Goal: Task Accomplishment & Management: Manage account settings

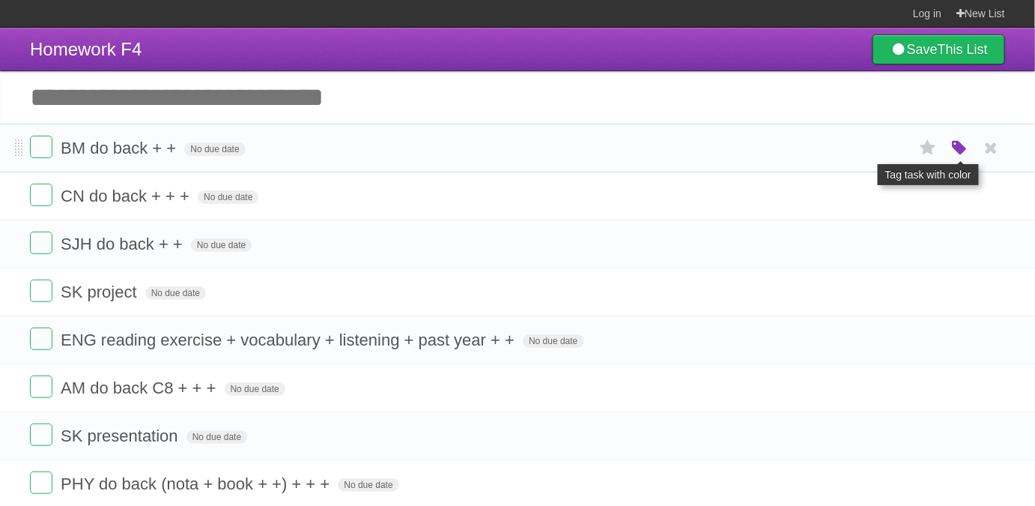
click at [954, 151] on icon "button" at bounding box center [959, 148] width 21 height 19
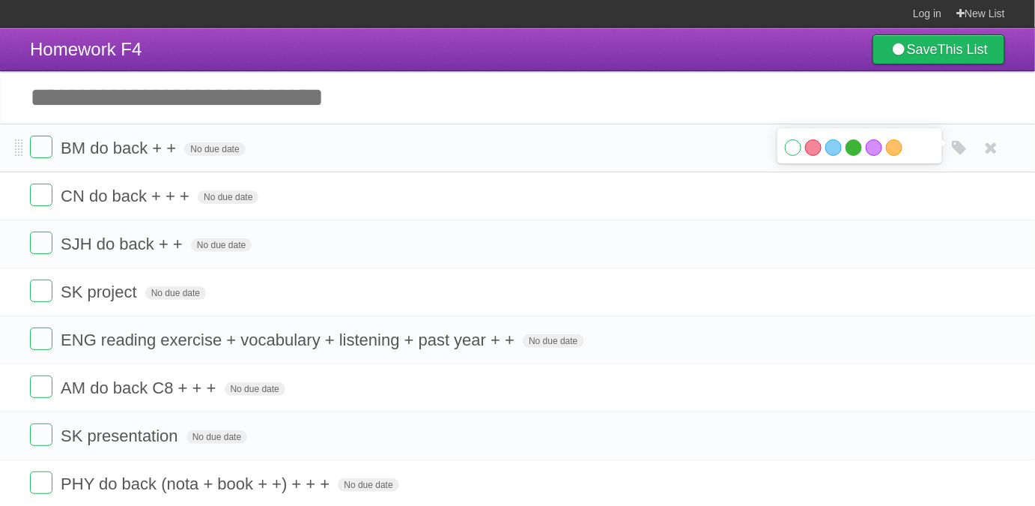
click at [855, 148] on label "Green" at bounding box center [854, 147] width 16 height 16
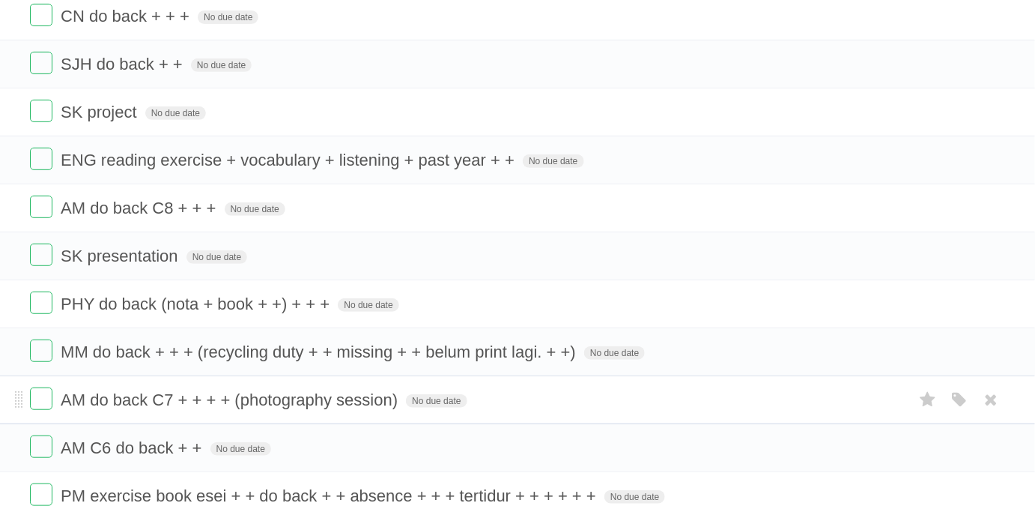
scroll to position [204, 0]
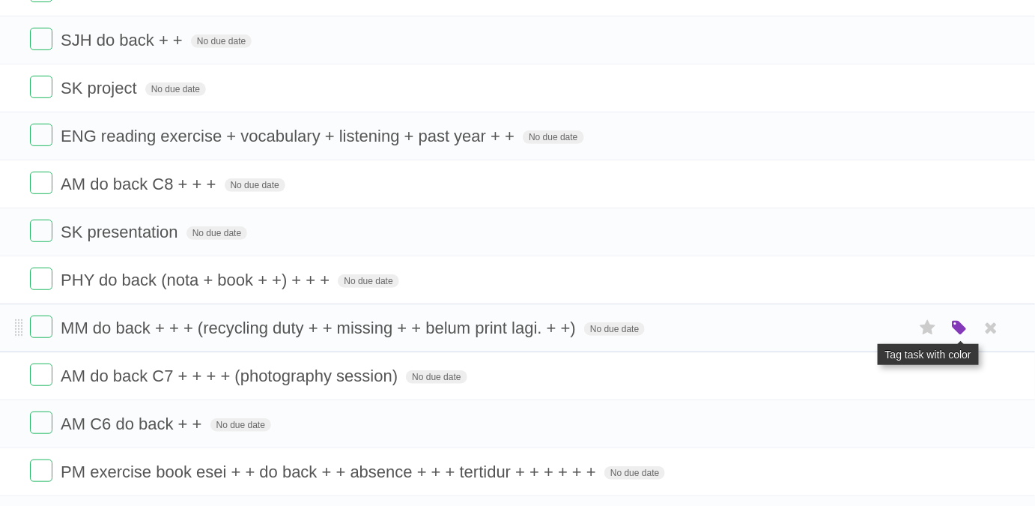
click at [956, 331] on icon "button" at bounding box center [959, 327] width 21 height 19
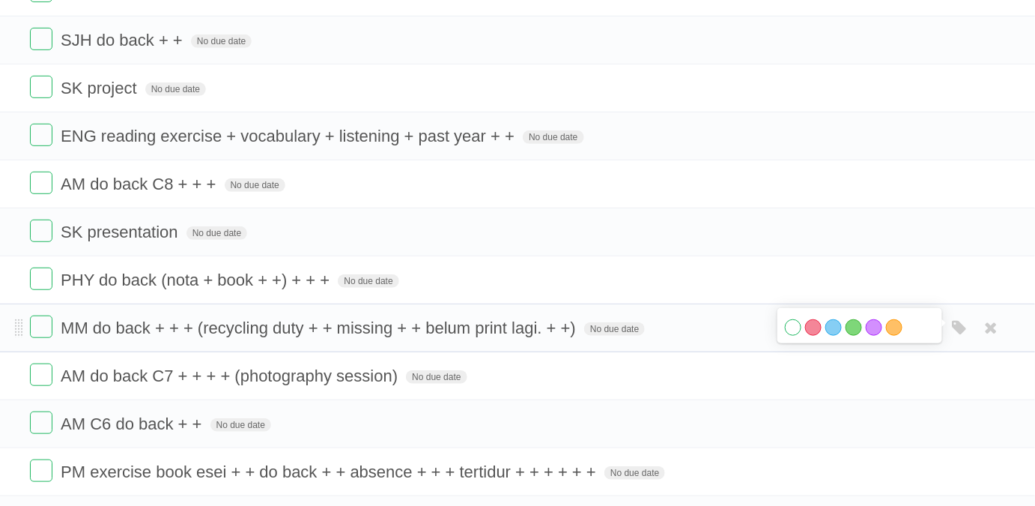
click at [886, 327] on label "Orange" at bounding box center [894, 327] width 16 height 16
click at [887, 326] on label "Orange" at bounding box center [894, 327] width 16 height 16
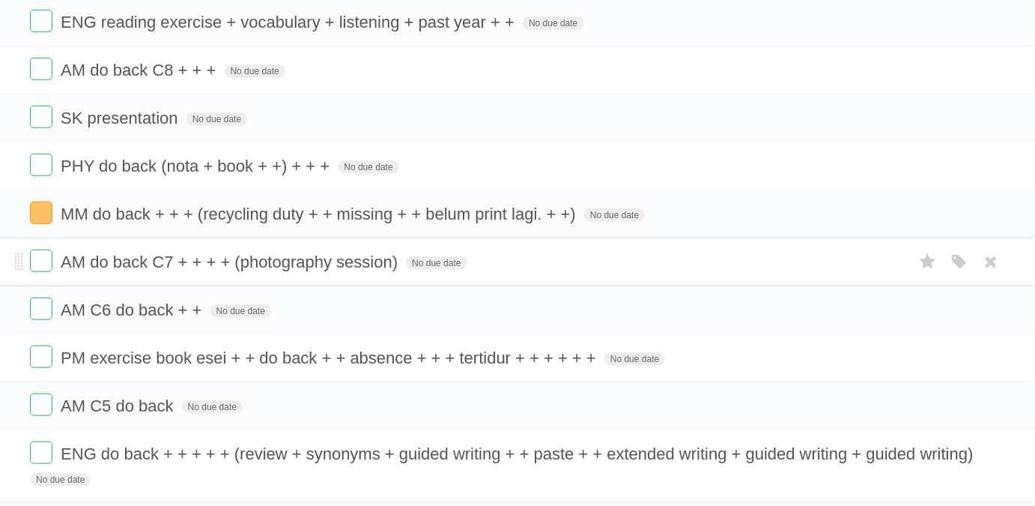
scroll to position [0, 0]
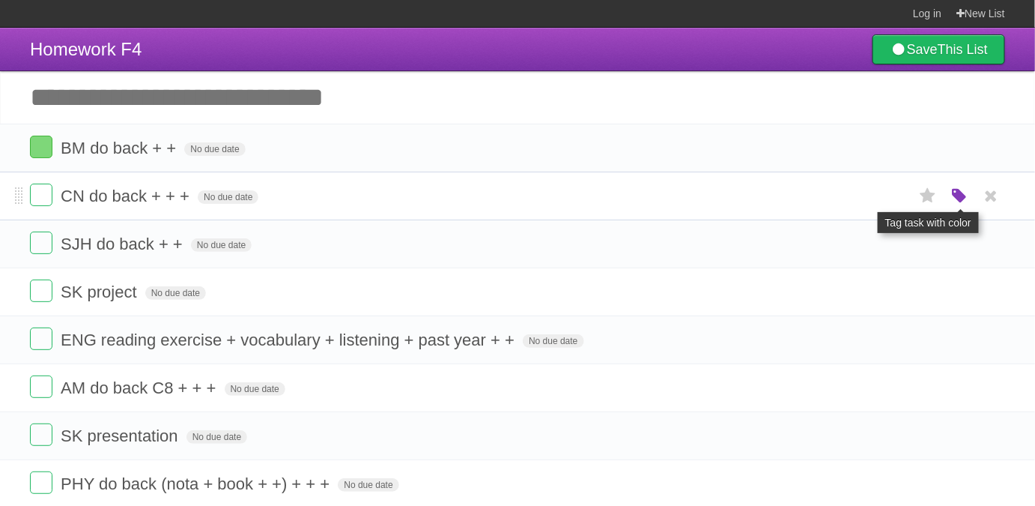
click at [968, 191] on icon "button" at bounding box center [959, 195] width 21 height 19
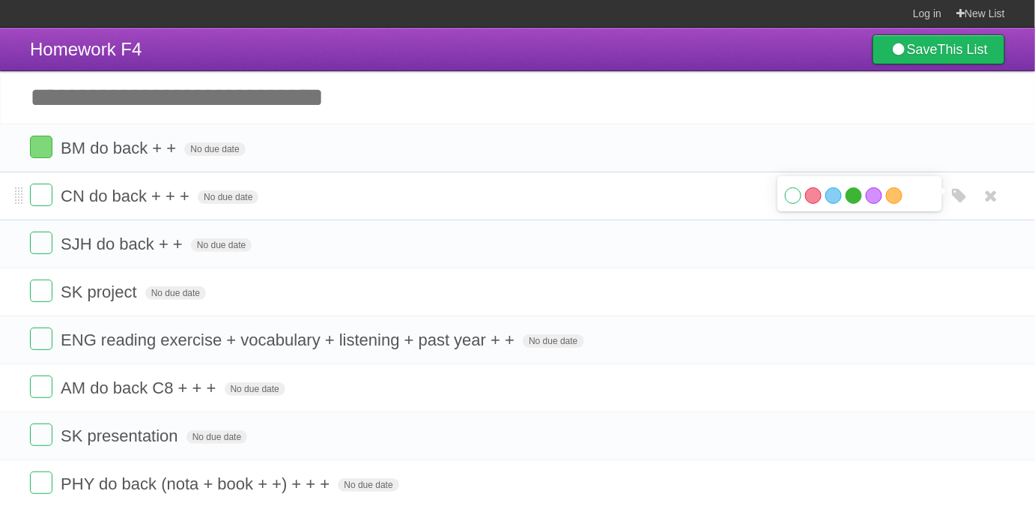
click at [853, 197] on label "Green" at bounding box center [854, 195] width 16 height 16
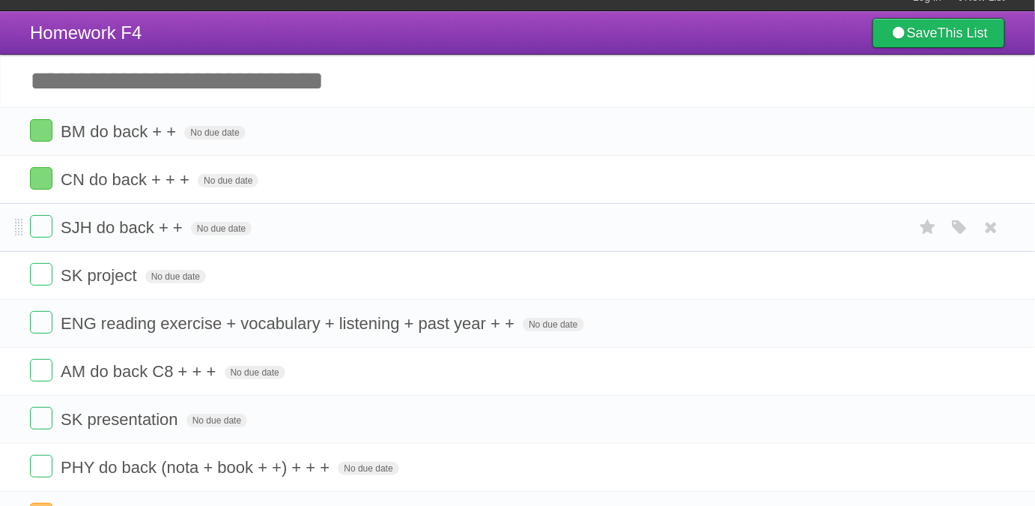
scroll to position [67, 0]
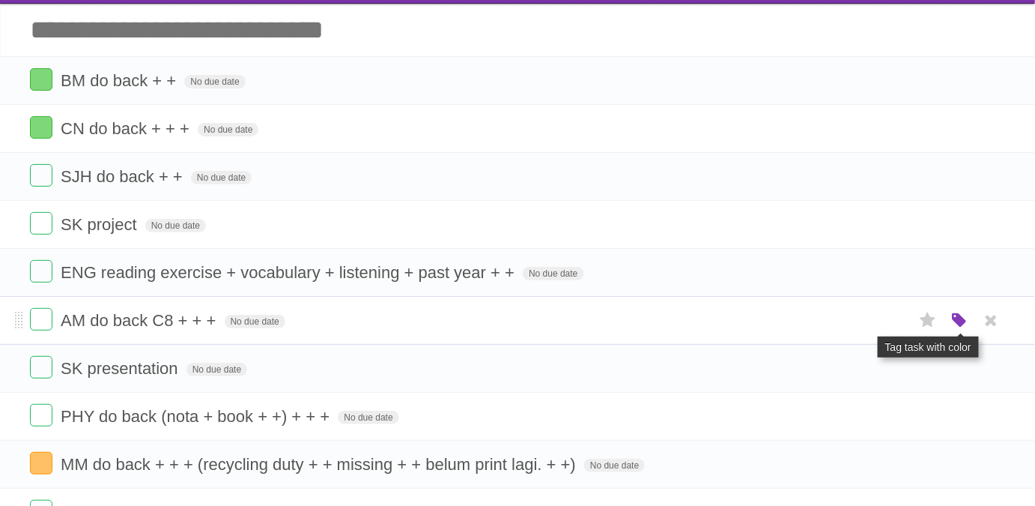
click at [959, 318] on icon "button" at bounding box center [959, 320] width 21 height 19
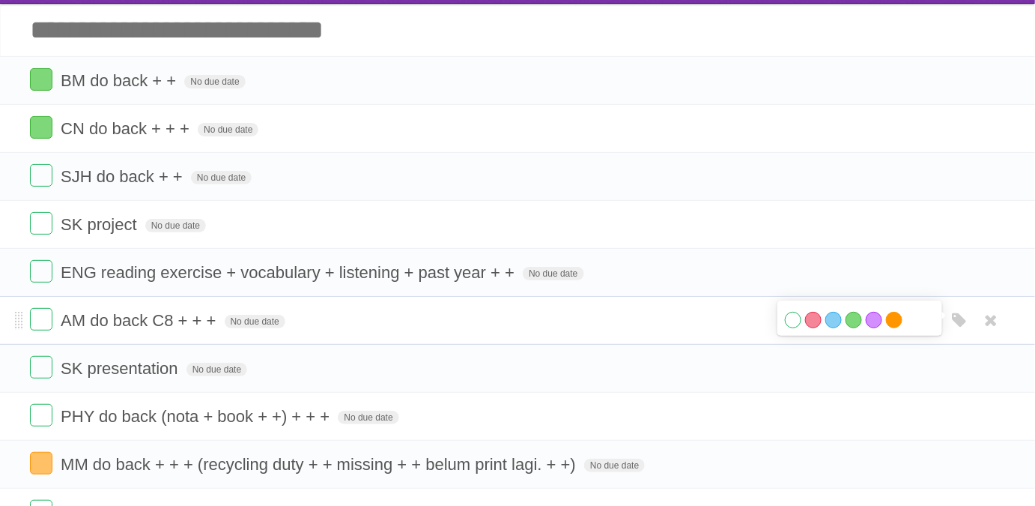
click at [895, 318] on label "Orange" at bounding box center [894, 320] width 16 height 16
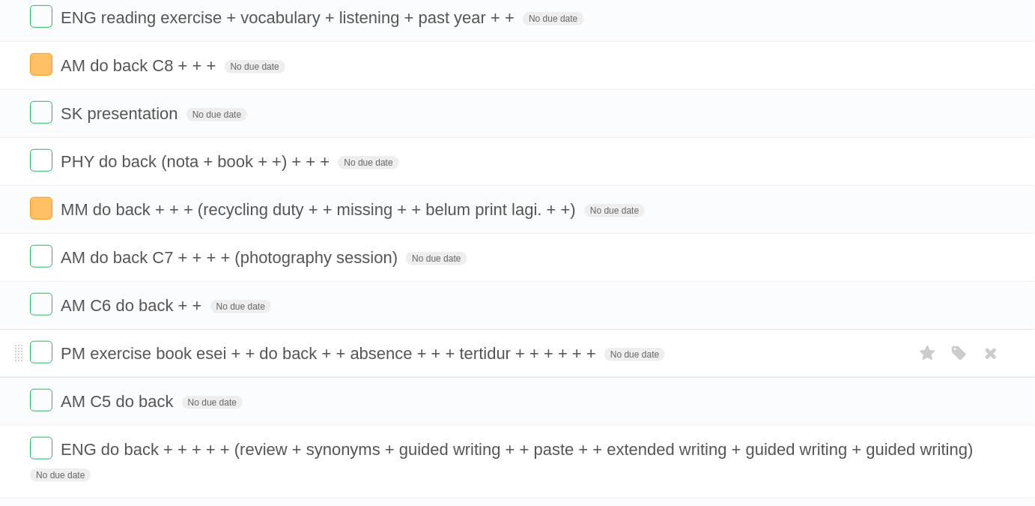
scroll to position [340, 0]
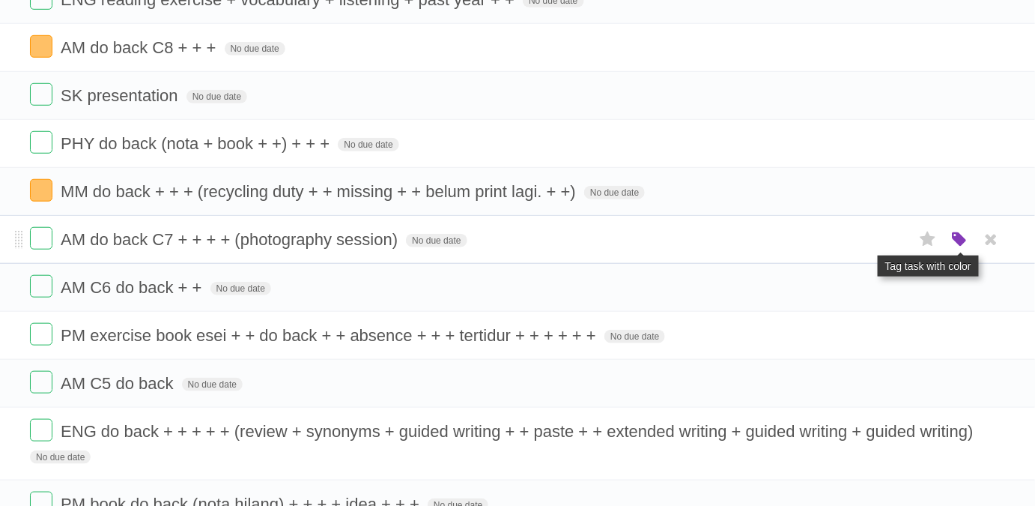
click at [950, 240] on icon "button" at bounding box center [959, 239] width 21 height 19
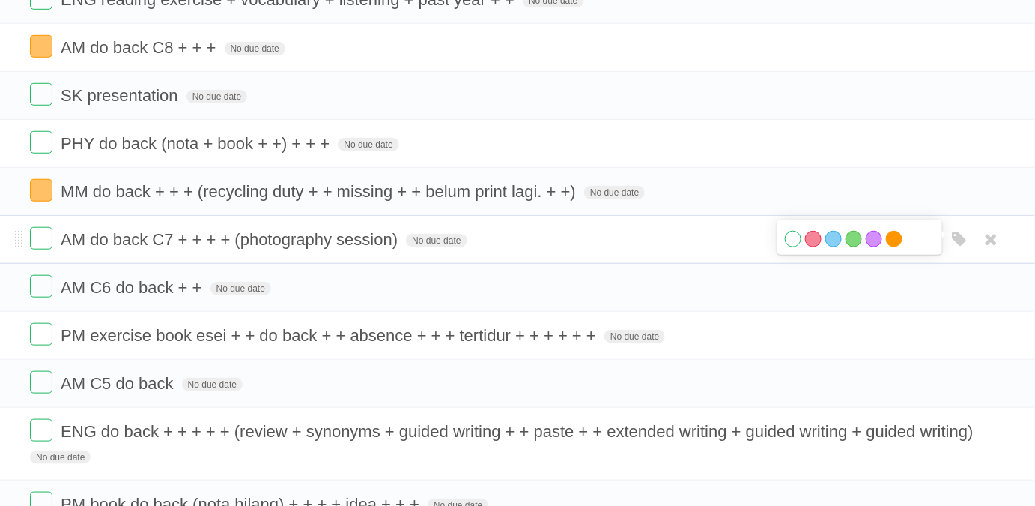
click at [892, 235] on label "Orange" at bounding box center [894, 239] width 16 height 16
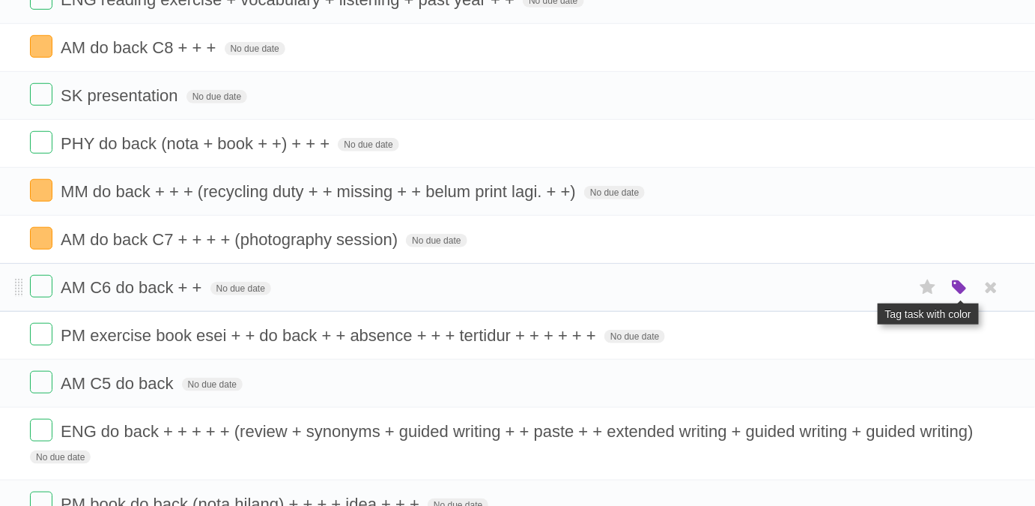
click at [959, 282] on icon "button" at bounding box center [959, 287] width 21 height 19
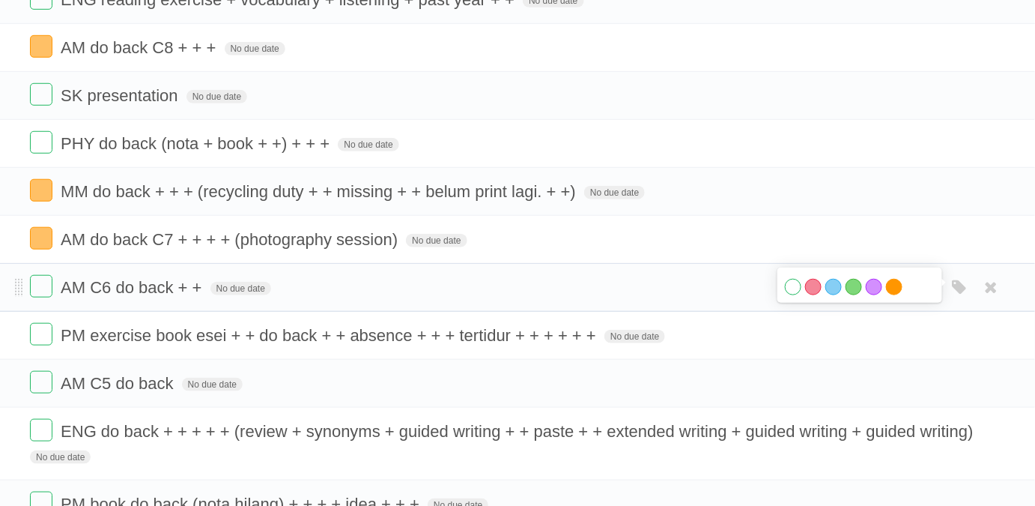
click at [890, 279] on label "Orange" at bounding box center [894, 287] width 16 height 16
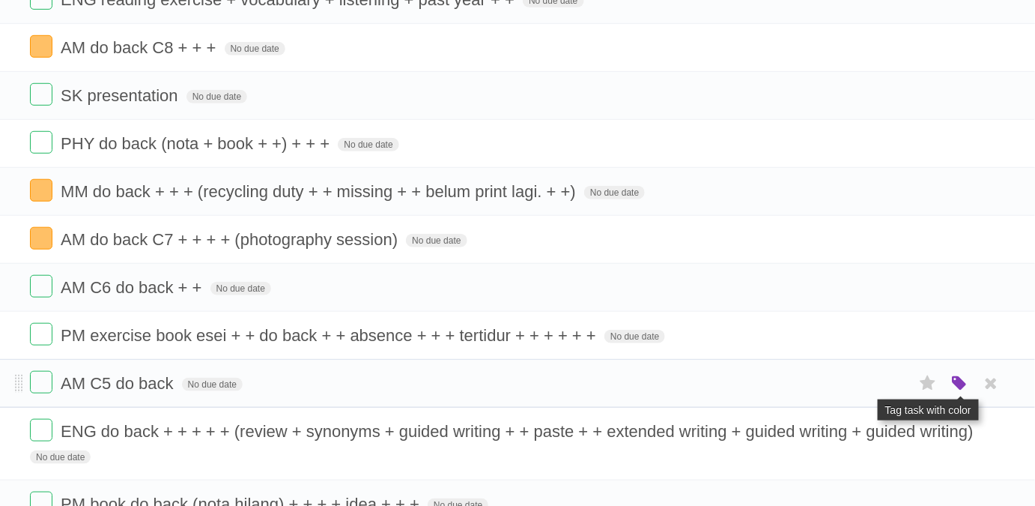
click at [962, 380] on icon "button" at bounding box center [959, 383] width 21 height 19
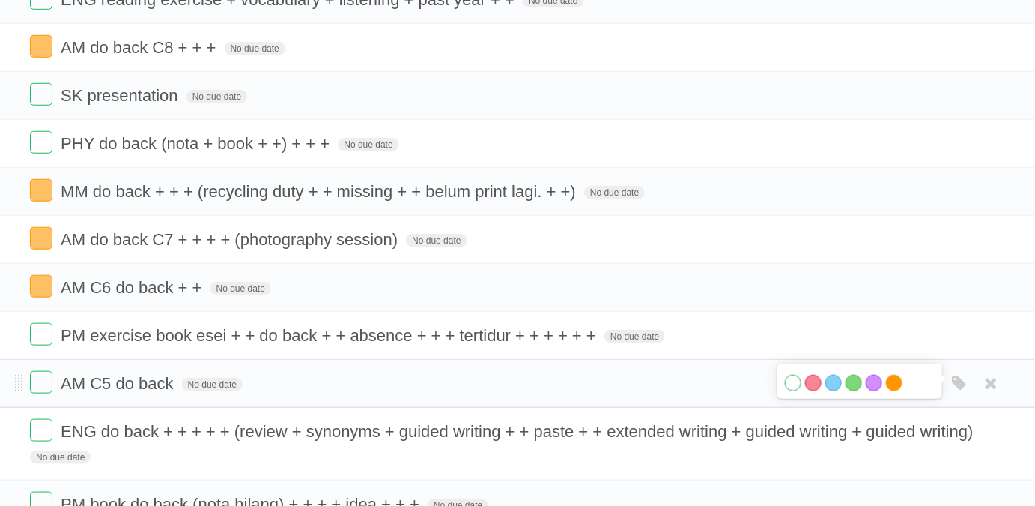
click at [896, 381] on label "Orange" at bounding box center [894, 382] width 16 height 16
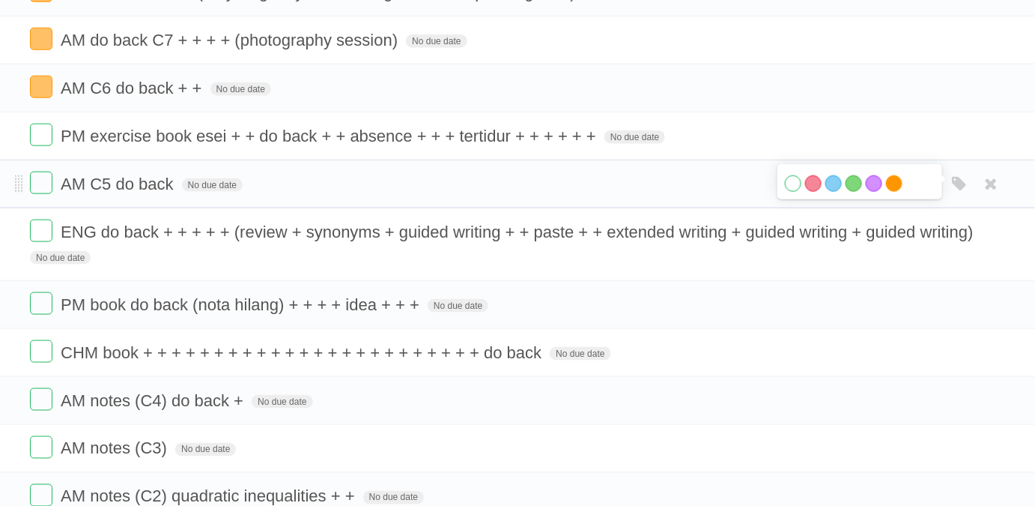
scroll to position [544, 0]
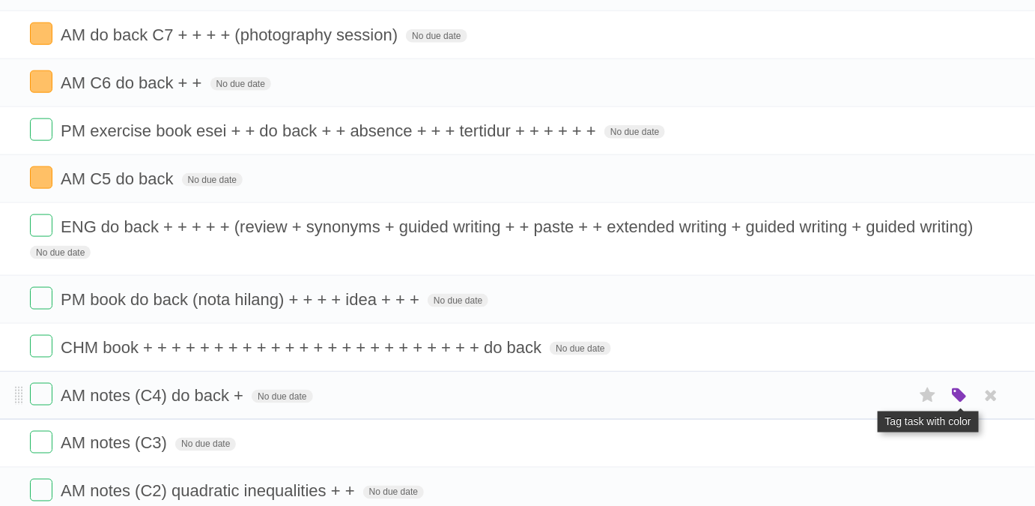
click at [962, 386] on icon "button" at bounding box center [959, 395] width 21 height 19
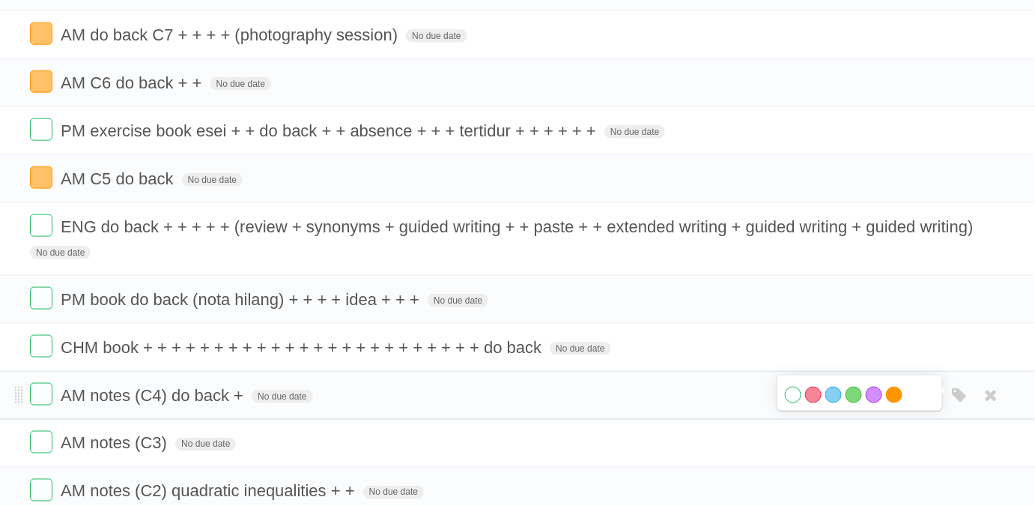
click at [898, 386] on label "Orange" at bounding box center [894, 394] width 16 height 16
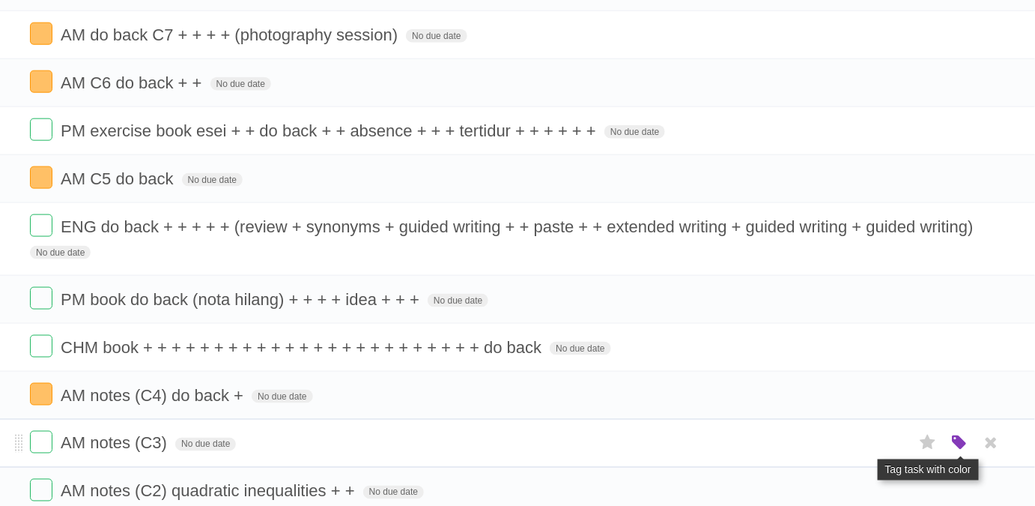
click at [964, 437] on icon "button" at bounding box center [959, 443] width 21 height 19
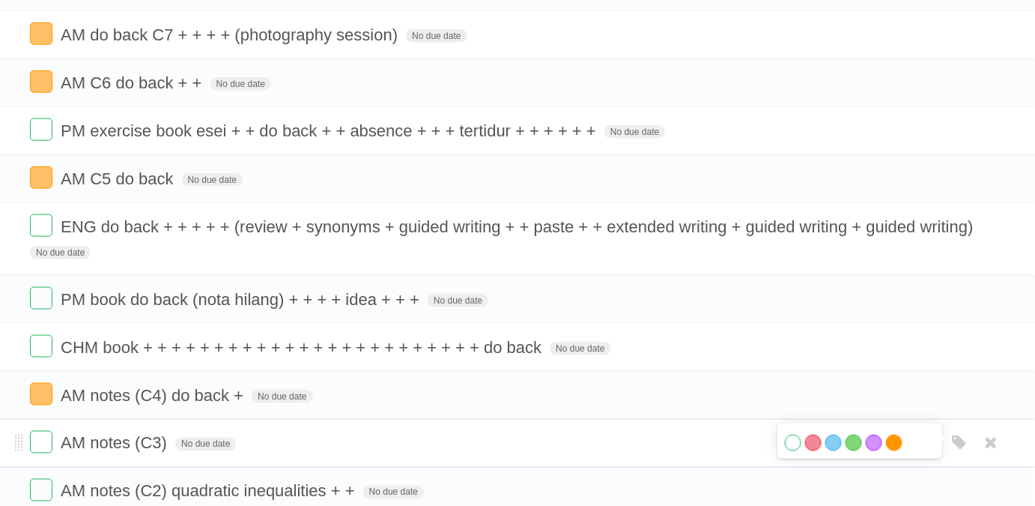
click at [893, 434] on label "Orange" at bounding box center [894, 442] width 16 height 16
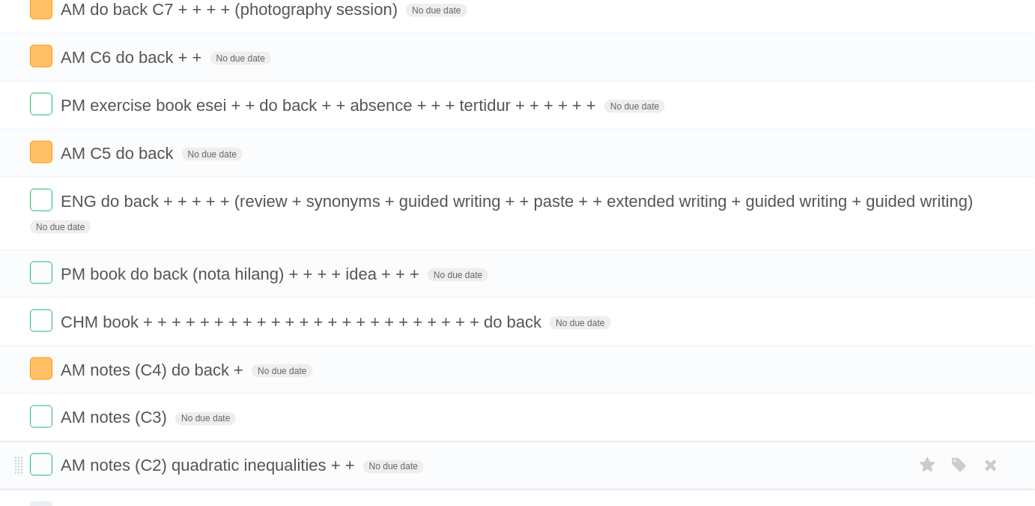
scroll to position [613, 0]
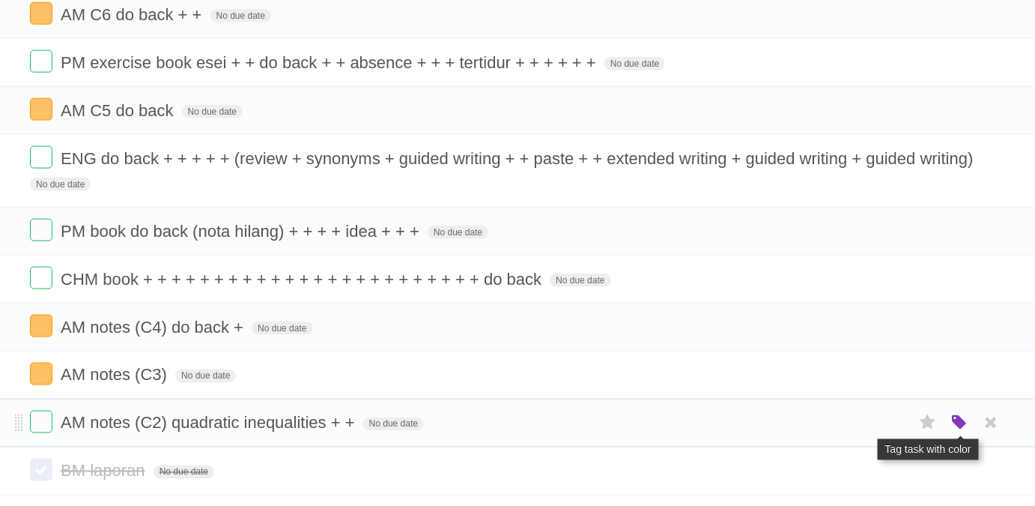
click at [953, 421] on icon "button" at bounding box center [959, 422] width 21 height 19
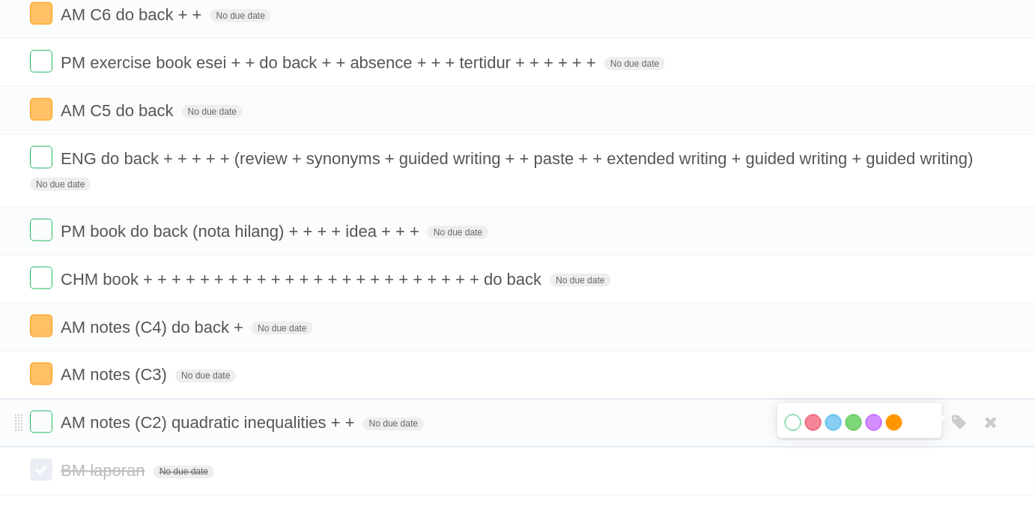
click at [891, 415] on label "Orange" at bounding box center [894, 422] width 16 height 16
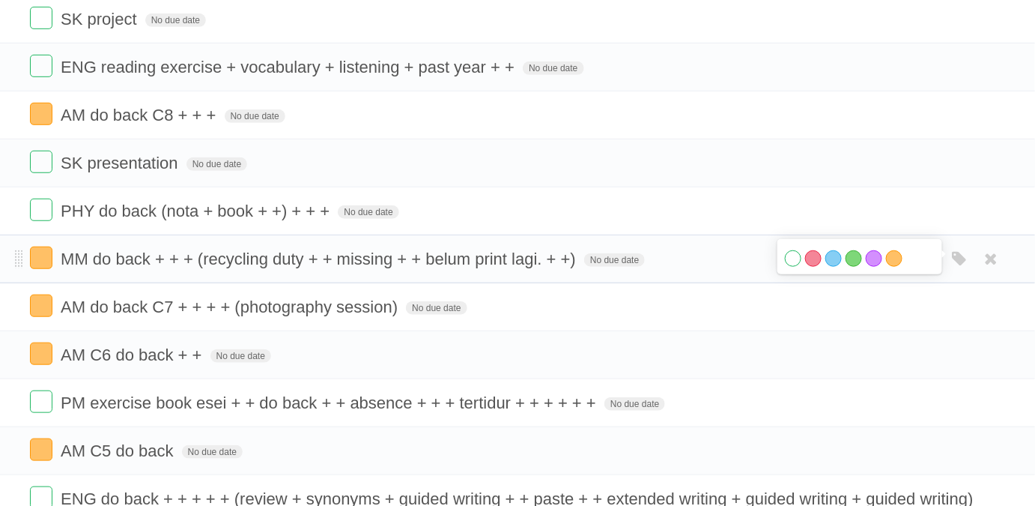
scroll to position [272, 0]
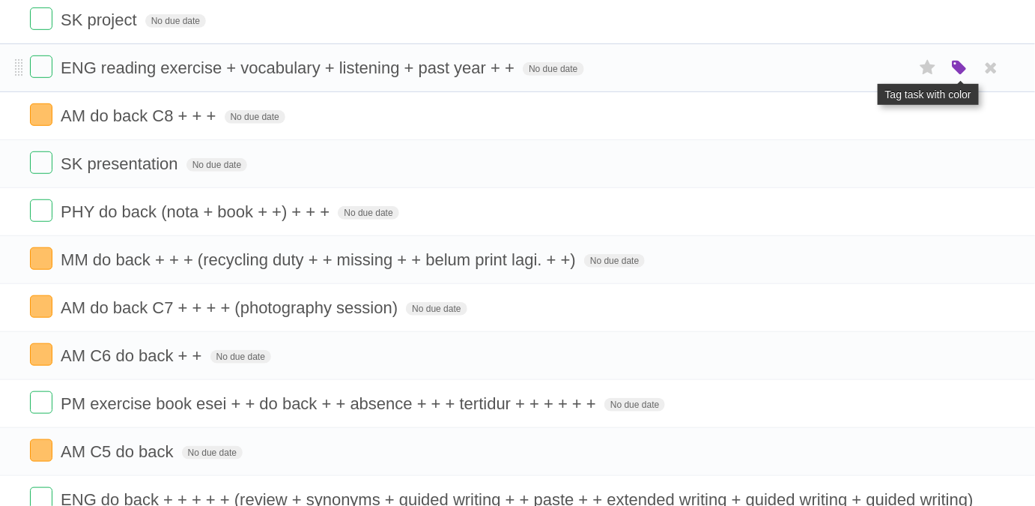
click at [962, 63] on icon "button" at bounding box center [959, 67] width 21 height 19
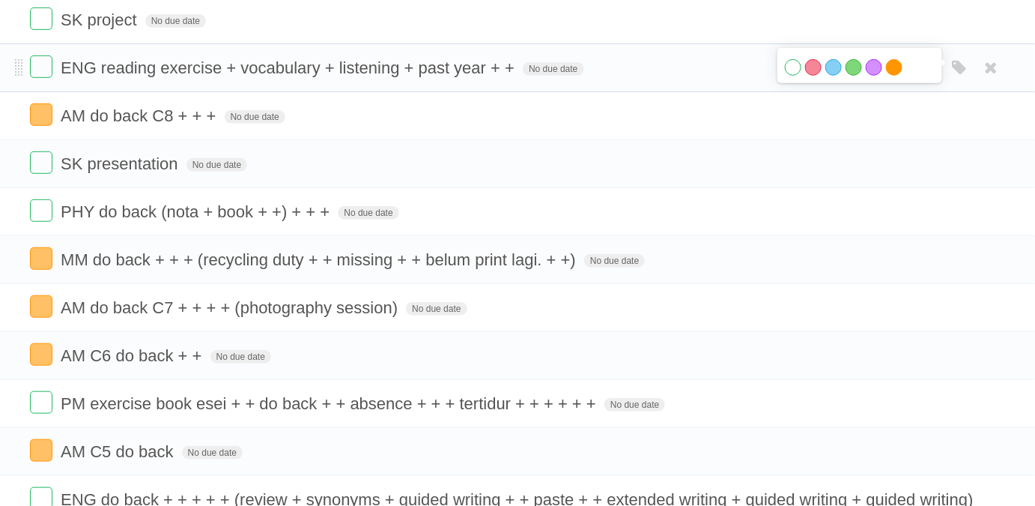
click at [888, 71] on label "Orange" at bounding box center [894, 67] width 16 height 16
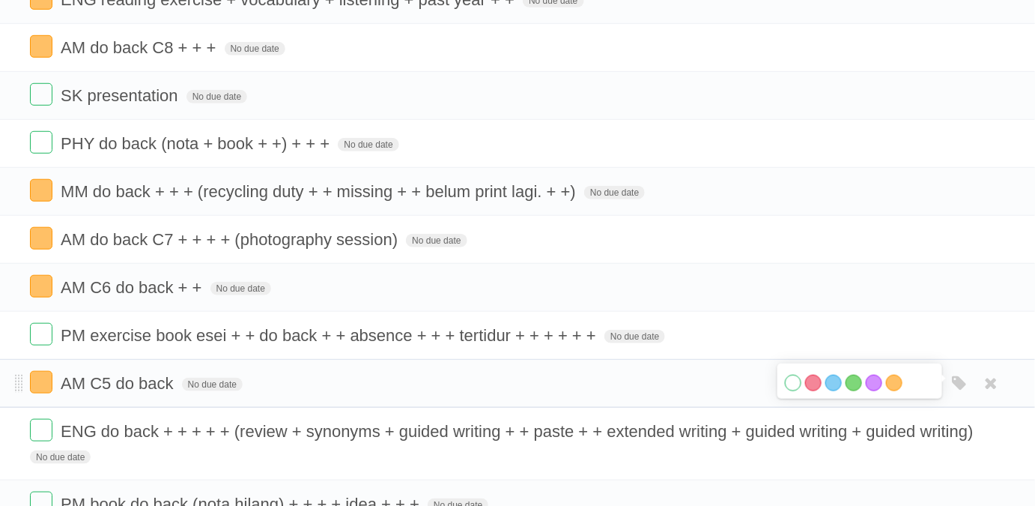
scroll to position [476, 0]
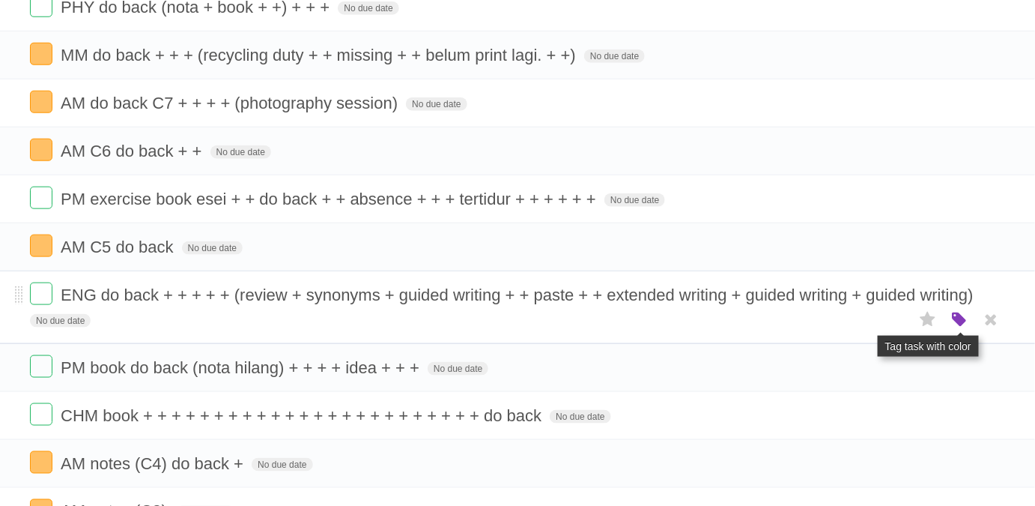
click at [959, 319] on icon "button" at bounding box center [959, 319] width 21 height 19
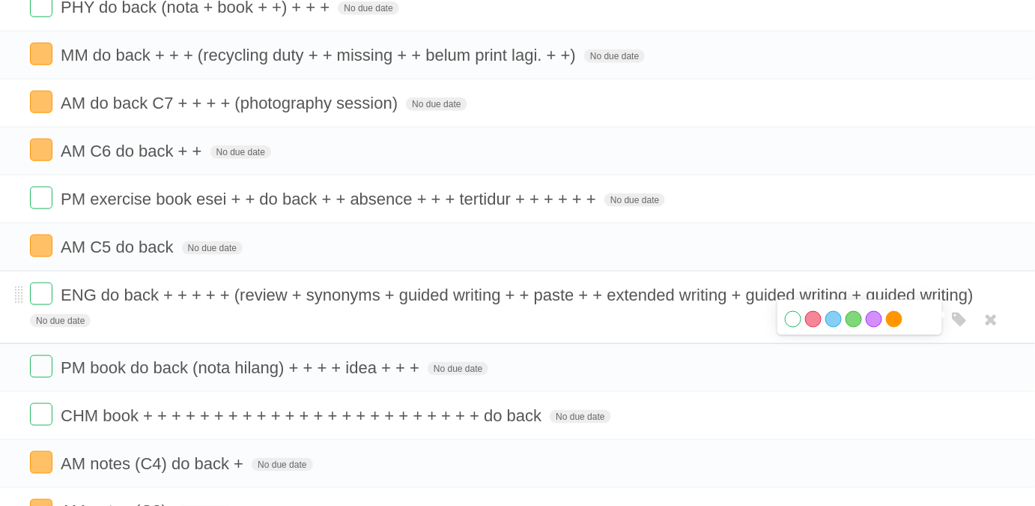
click at [898, 317] on label "Orange" at bounding box center [894, 319] width 16 height 16
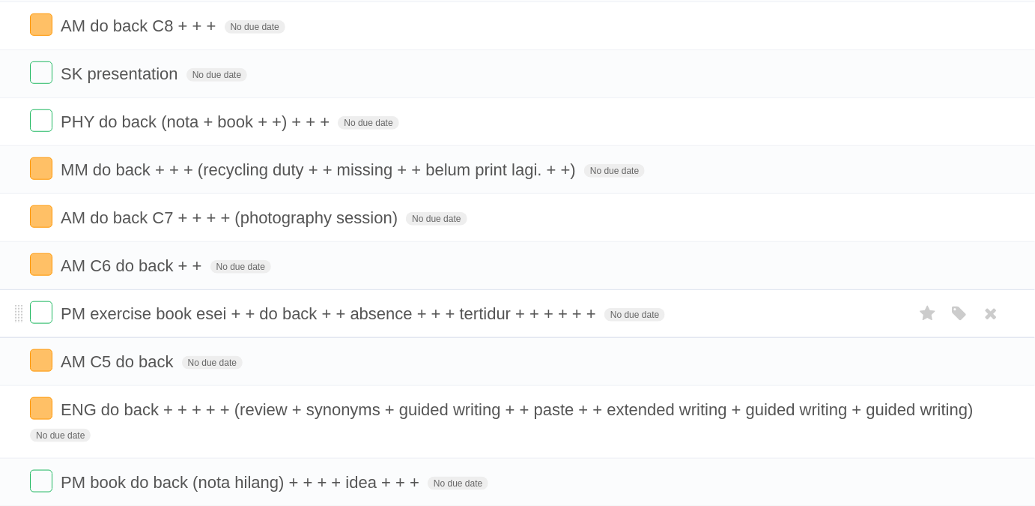
scroll to position [340, 0]
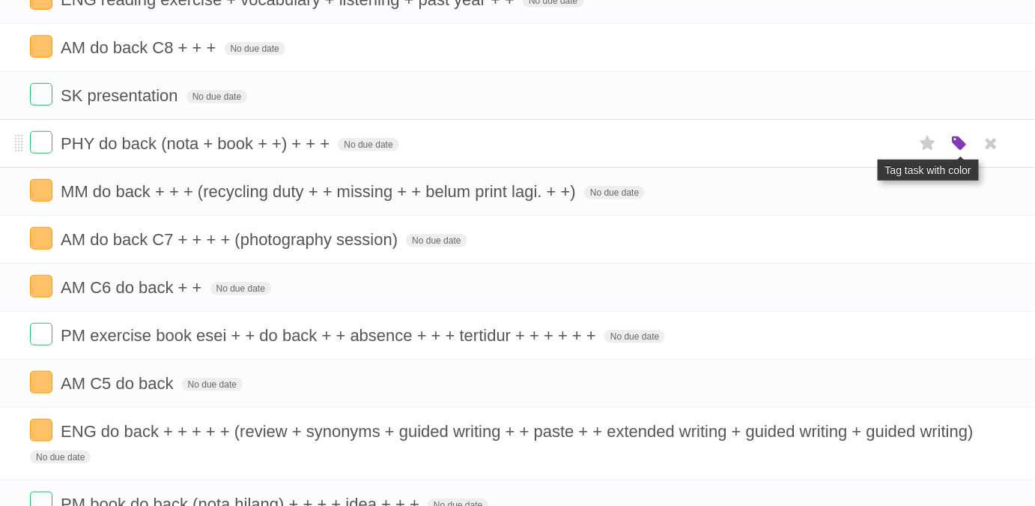
click at [960, 141] on icon "button" at bounding box center [959, 143] width 21 height 19
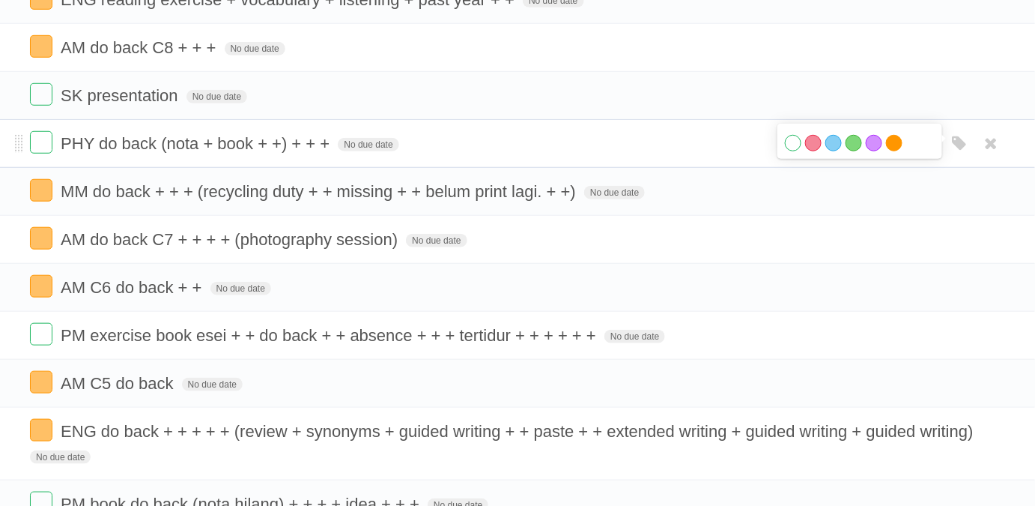
click at [896, 142] on label "Orange" at bounding box center [894, 143] width 16 height 16
click at [749, 136] on form "PHY do back (nota + book + +) + + + No due date White Red Blue Green Purple Ora…" at bounding box center [517, 143] width 975 height 25
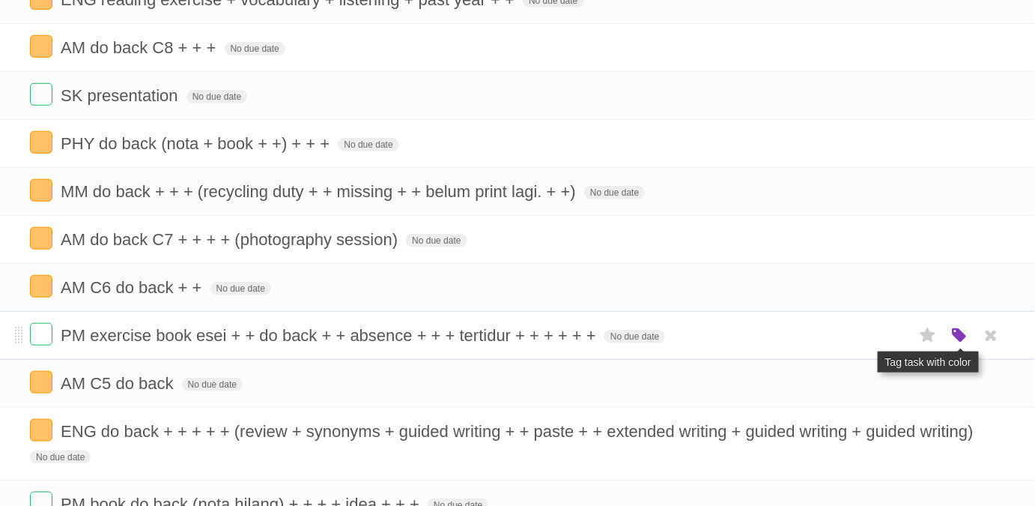
click at [962, 335] on icon "button" at bounding box center [959, 335] width 21 height 19
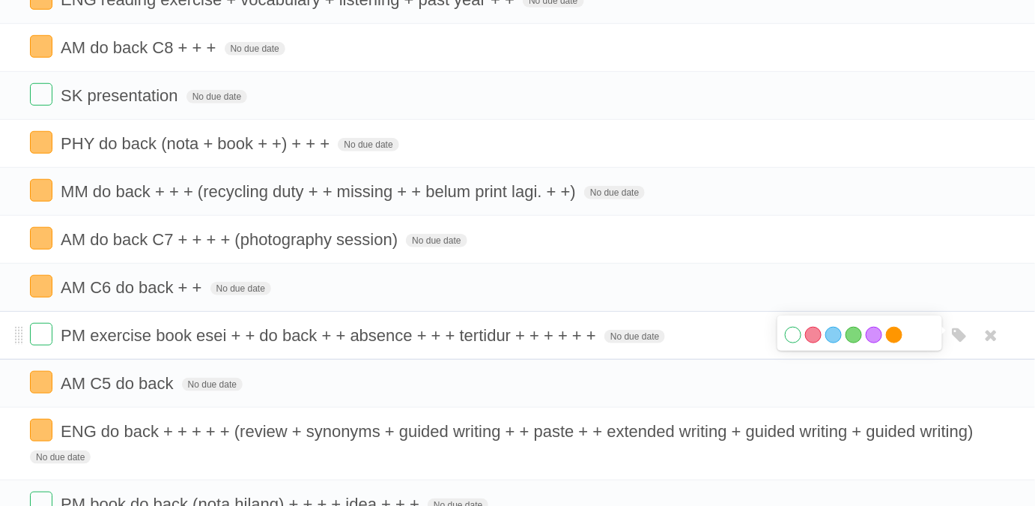
click at [895, 327] on label "Orange" at bounding box center [894, 335] width 16 height 16
click at [756, 335] on form "PM exercise book esei + + do back + + absence + + + tertidur + + + + + + No due…" at bounding box center [517, 335] width 975 height 25
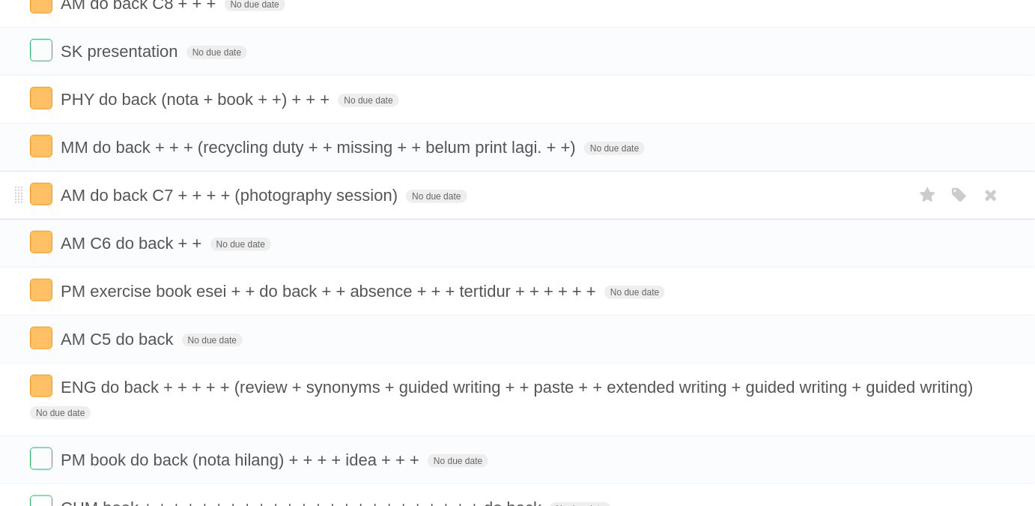
scroll to position [408, 0]
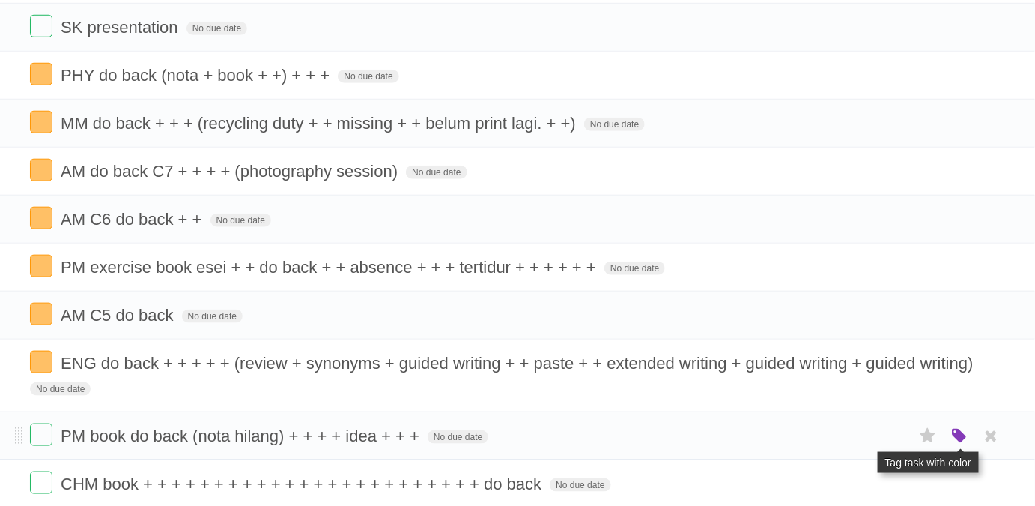
click at [959, 427] on icon "button" at bounding box center [959, 435] width 21 height 19
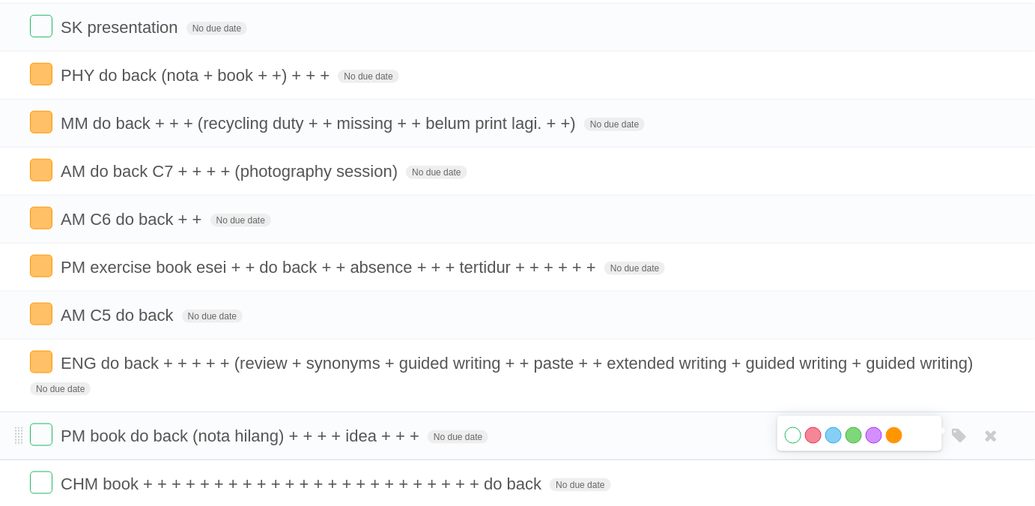
click at [897, 431] on label "Orange" at bounding box center [894, 435] width 16 height 16
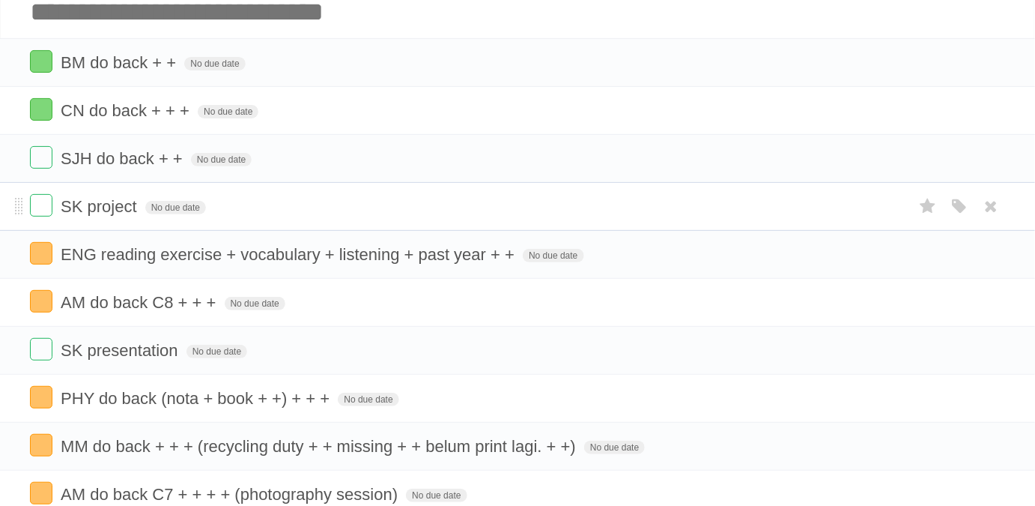
scroll to position [0, 0]
